Goal: Transaction & Acquisition: Purchase product/service

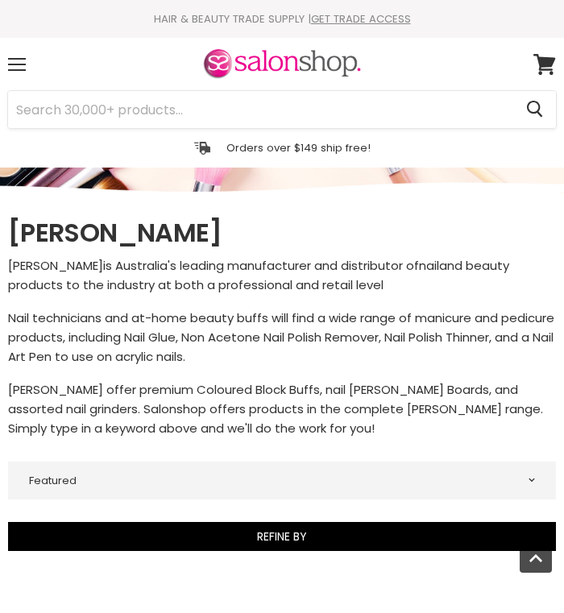
select select "manual"
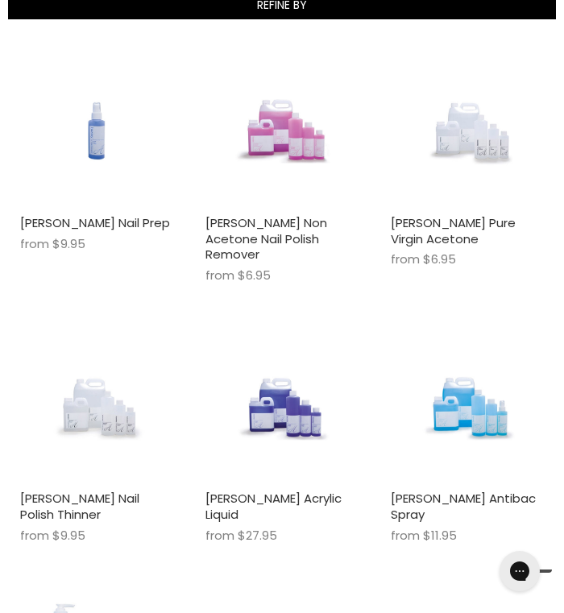
scroll to position [532, 0]
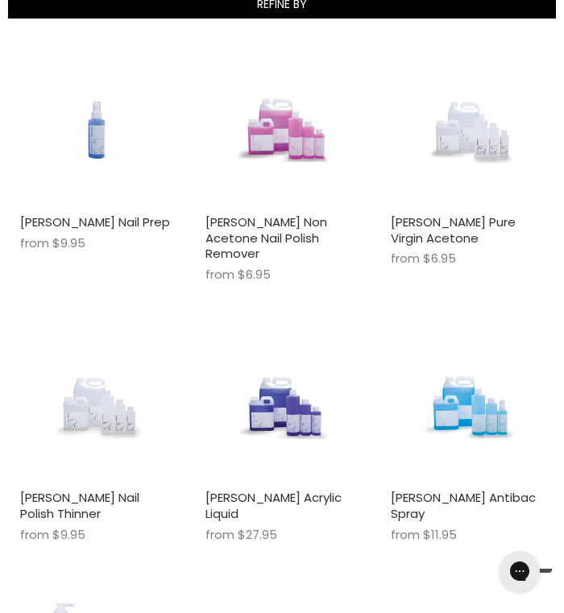
click at [85, 494] on h2 "[PERSON_NAME] Nail Polish Thinner" at bounding box center [96, 505] width 153 height 31
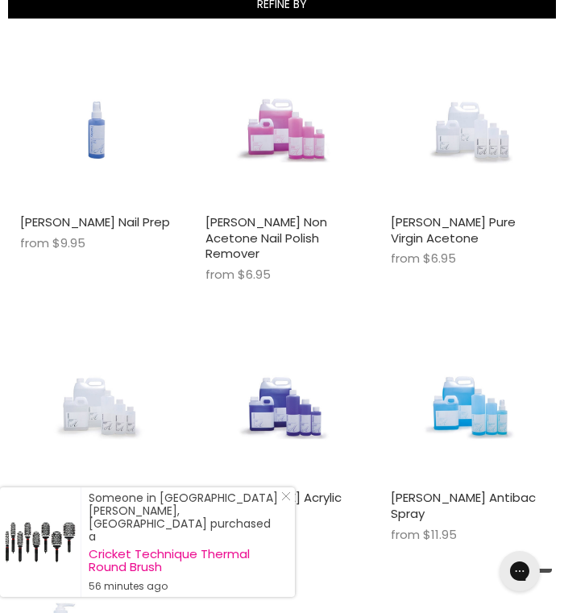
click at [85, 494] on h2 "[PERSON_NAME] Nail Polish Thinner" at bounding box center [96, 505] width 153 height 31
click at [88, 454] on img "Main content" at bounding box center [97, 405] width 102 height 153
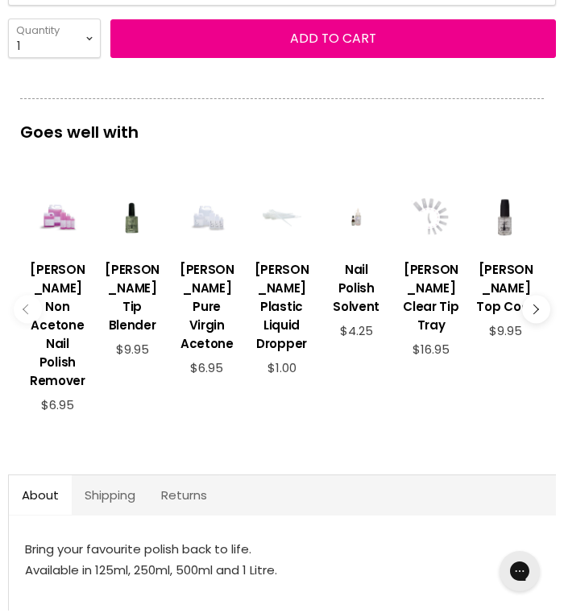
scroll to position [1096, 0]
